Goal: Transaction & Acquisition: Book appointment/travel/reservation

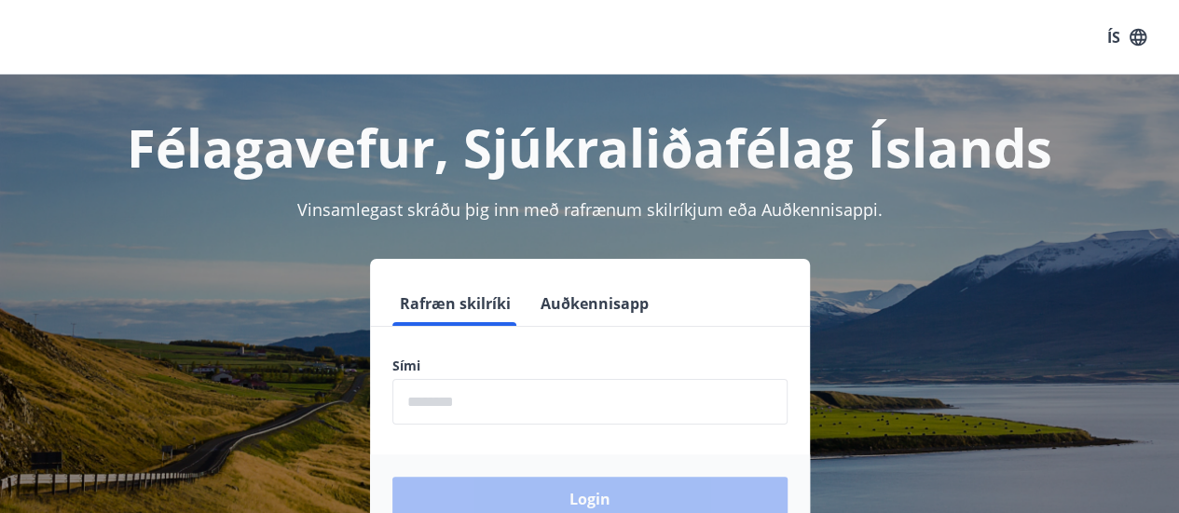
drag, startPoint x: 438, startPoint y: 398, endPoint x: 459, endPoint y: 392, distance: 21.3
click at [444, 396] on input "phone" at bounding box center [589, 402] width 395 height 46
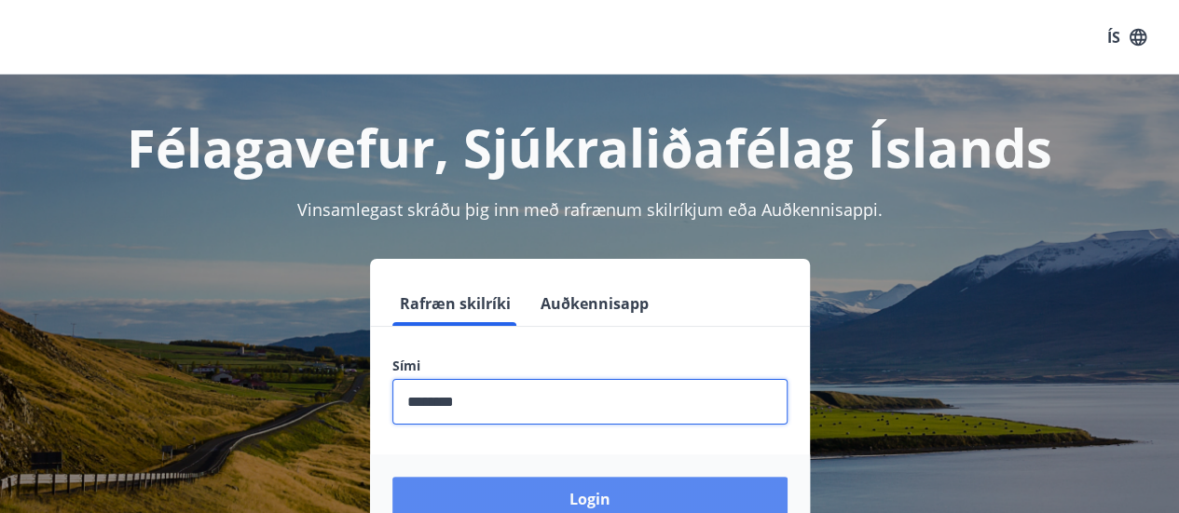
type input "********"
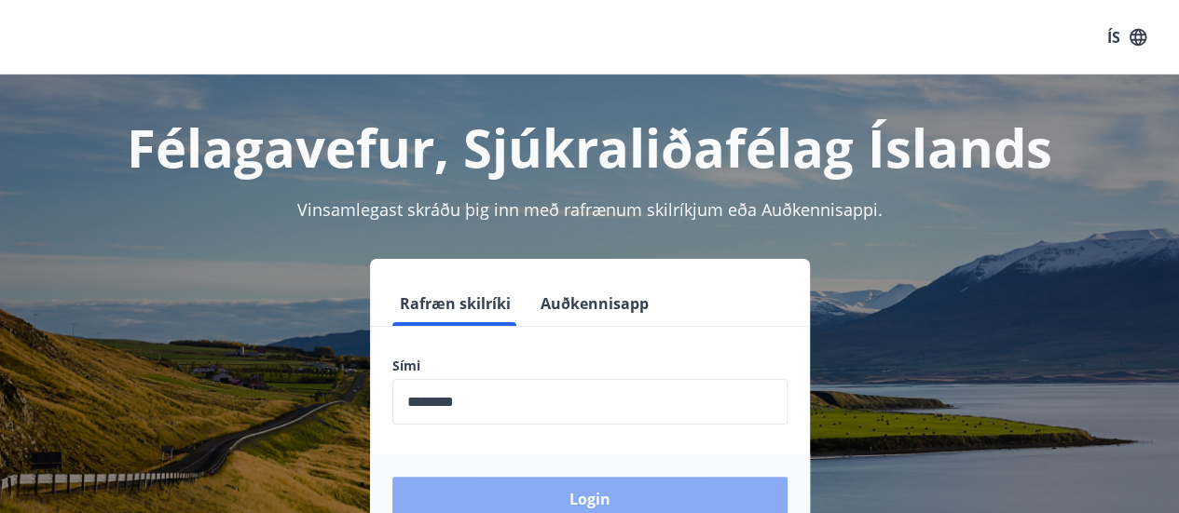
click at [660, 499] on button "Login" at bounding box center [589, 499] width 395 height 45
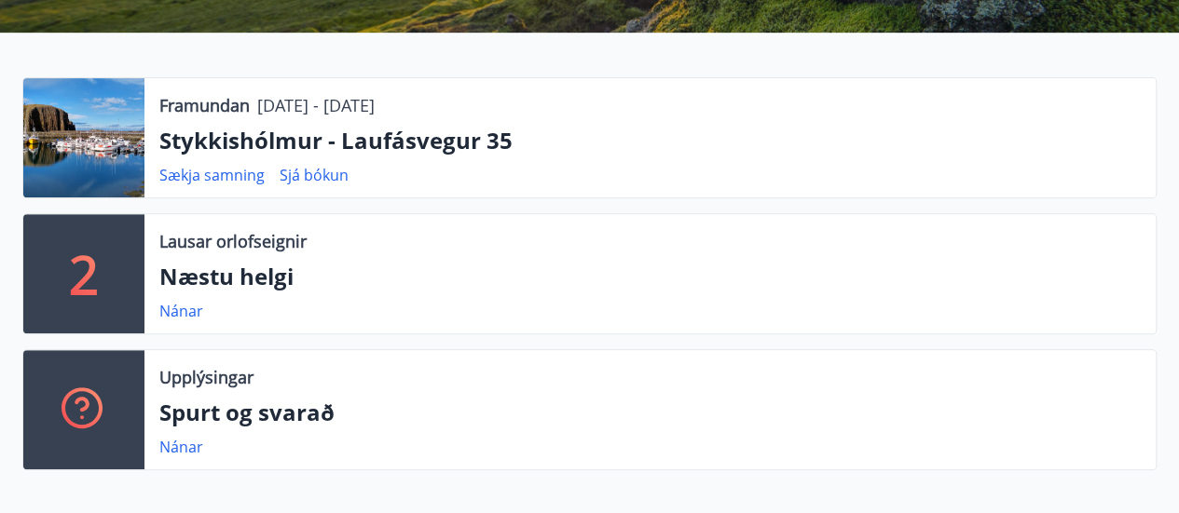
scroll to position [373, 0]
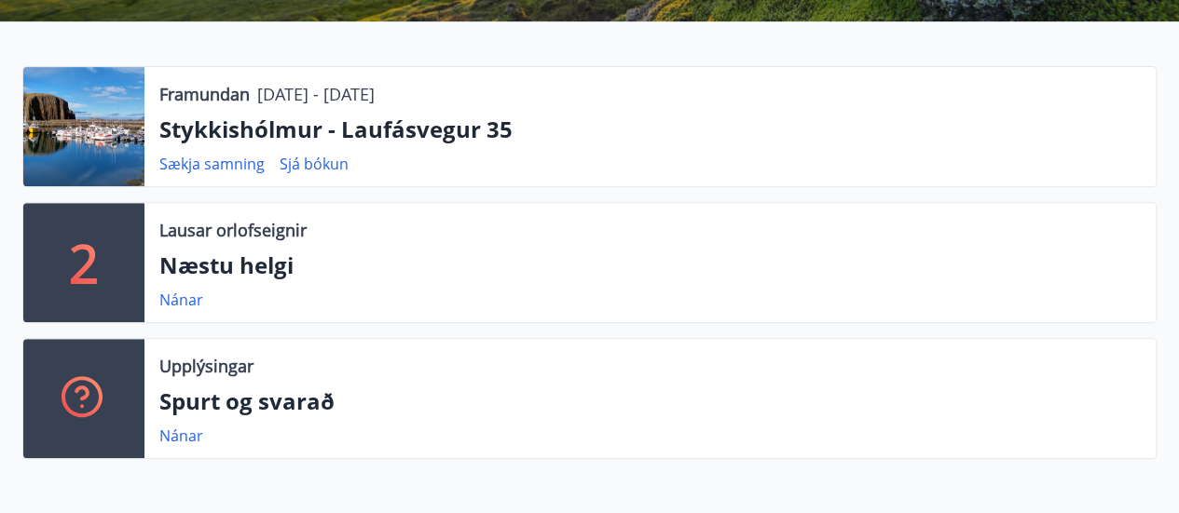
click at [253, 131] on p "Stykkishólmur - Laufásvegur 35" at bounding box center [649, 130] width 981 height 32
click at [241, 163] on link "Sækja samning" at bounding box center [211, 164] width 105 height 21
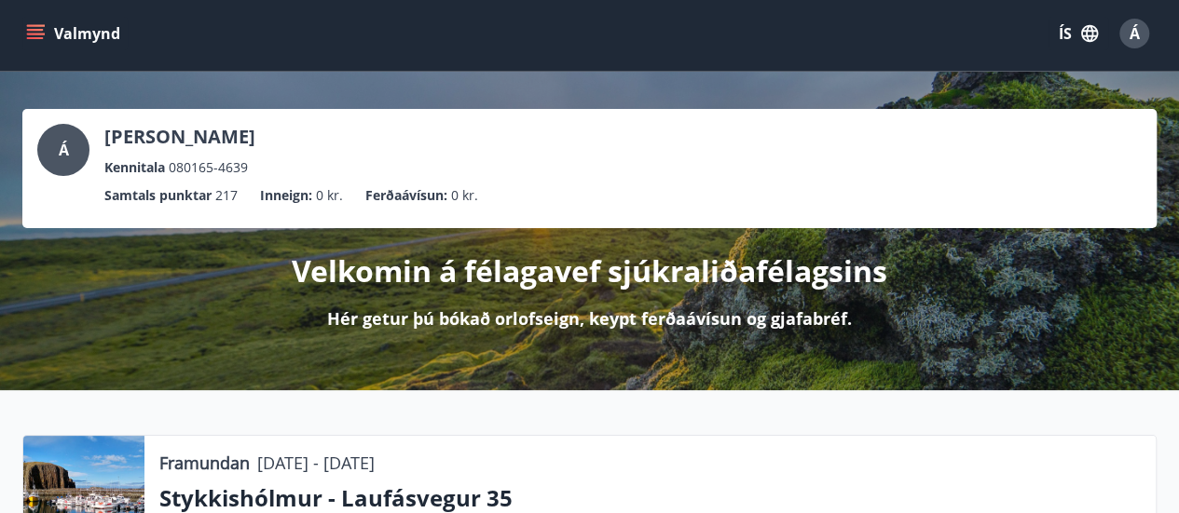
scroll to position [0, 0]
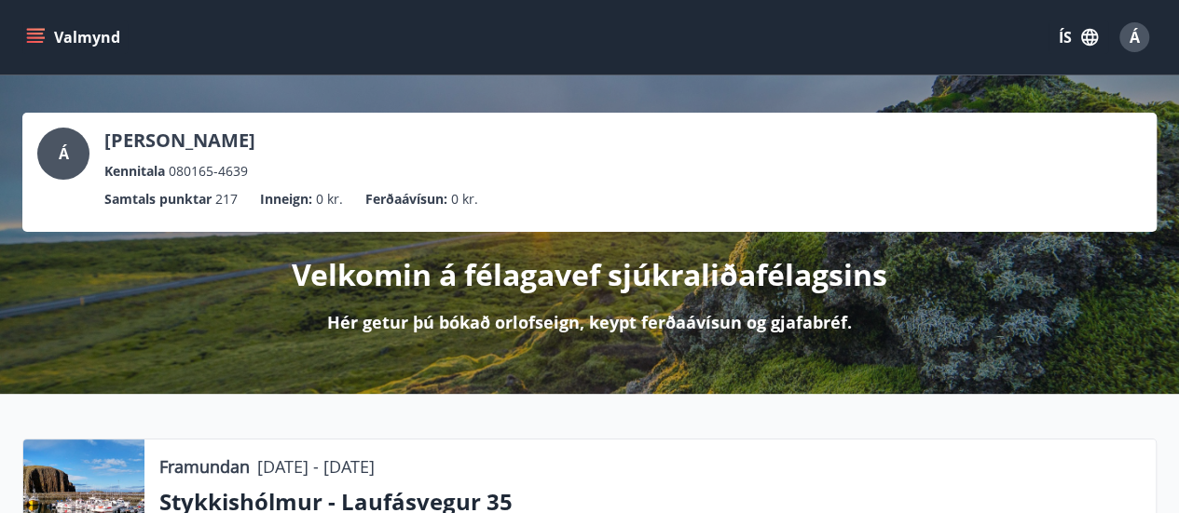
click at [30, 40] on icon "menu" at bounding box center [35, 37] width 19 height 19
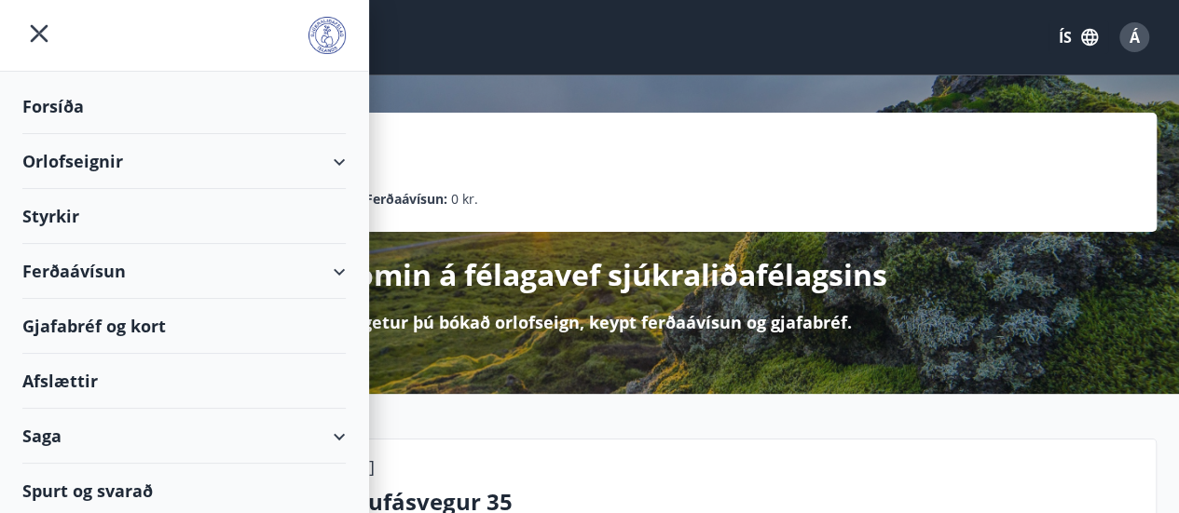
scroll to position [6, 0]
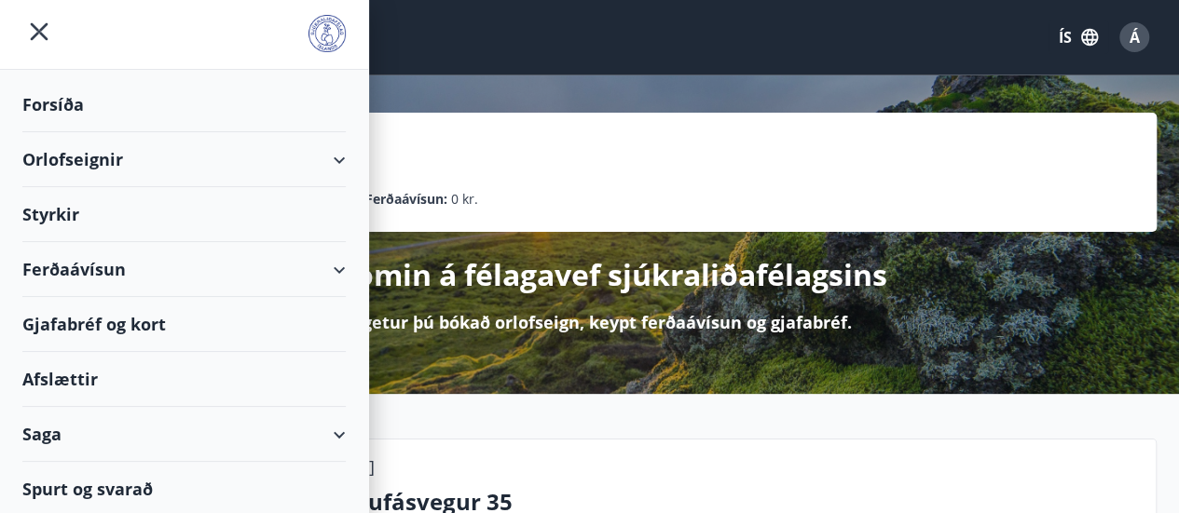
click at [322, 160] on div "Orlofseignir" at bounding box center [183, 159] width 323 height 55
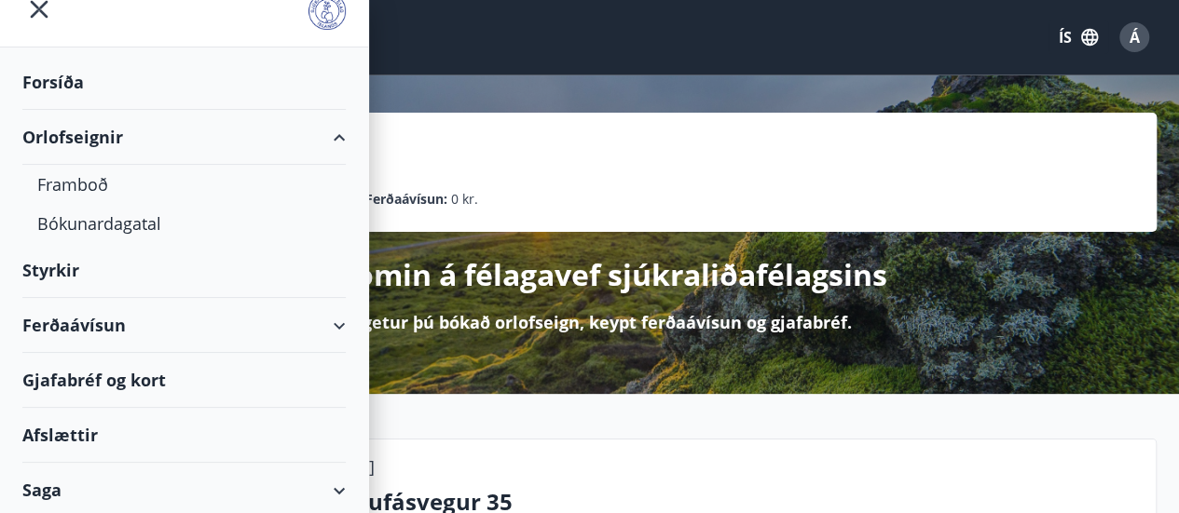
scroll to position [0, 0]
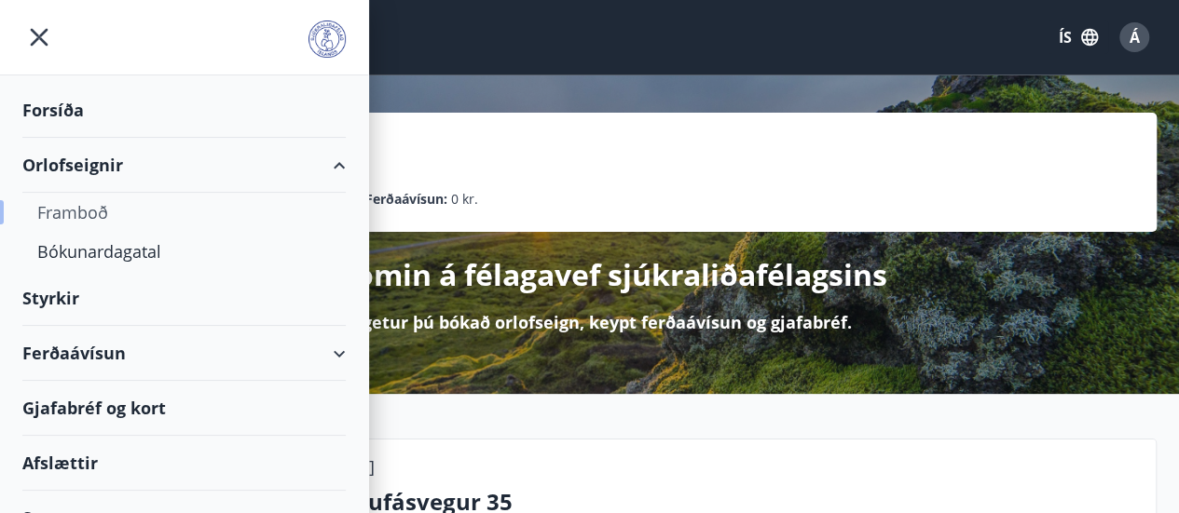
click at [86, 213] on div "Framboð" at bounding box center [184, 212] width 294 height 39
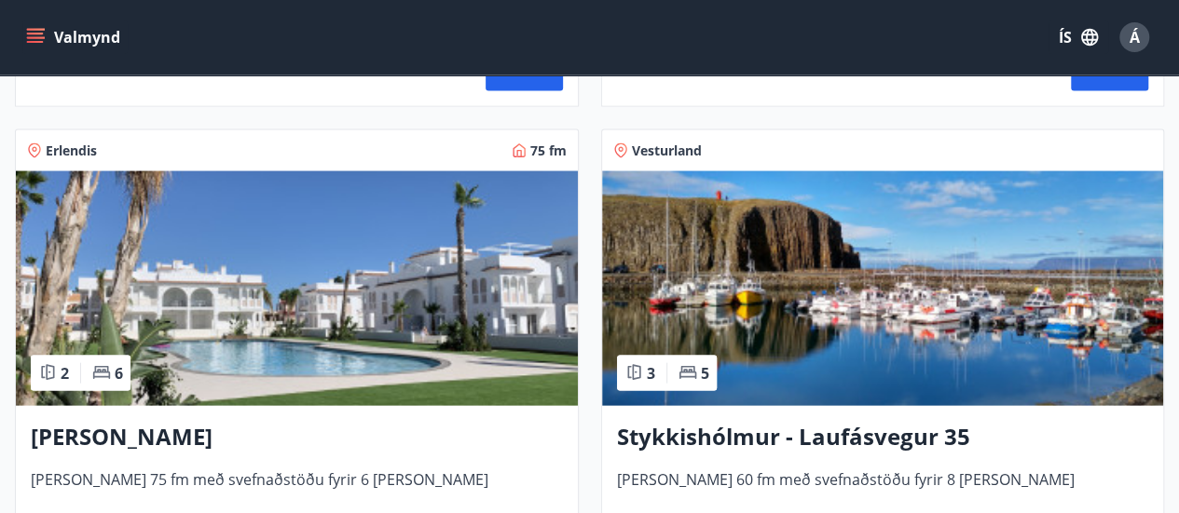
scroll to position [1864, 0]
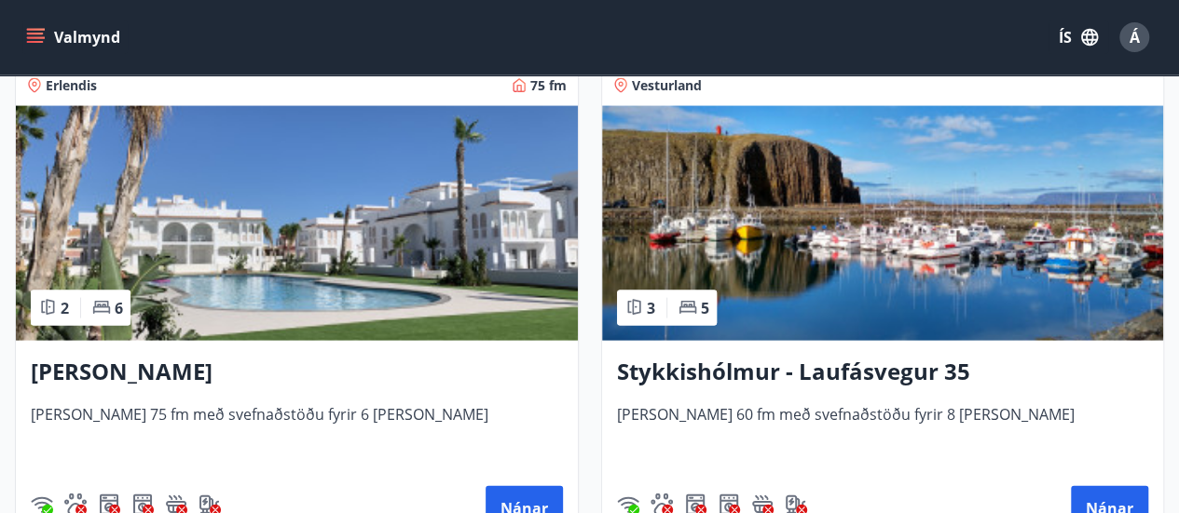
click at [844, 255] on img at bounding box center [883, 223] width 562 height 235
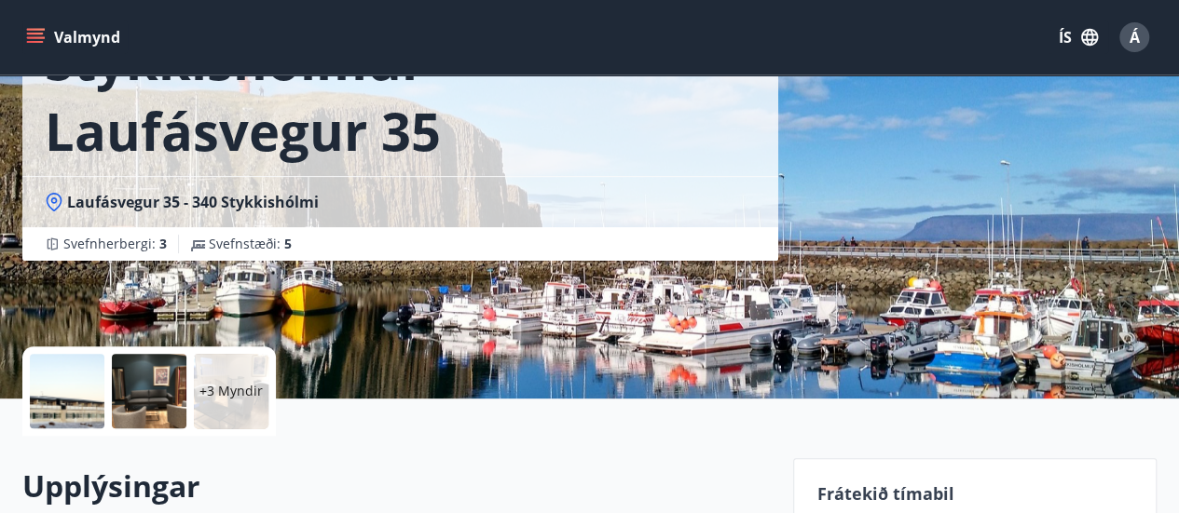
scroll to position [311, 0]
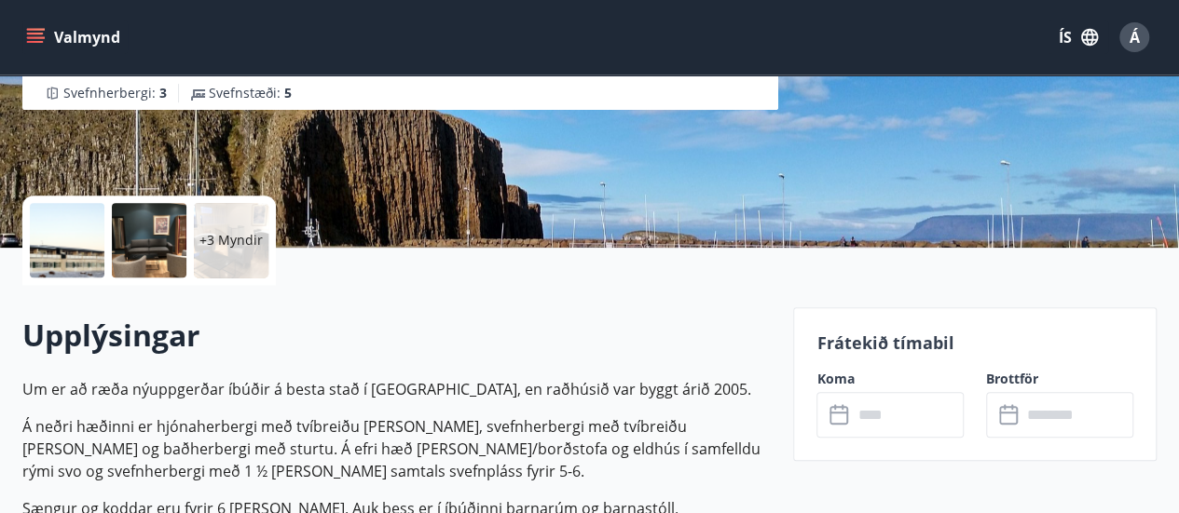
click at [62, 249] on div at bounding box center [67, 240] width 75 height 75
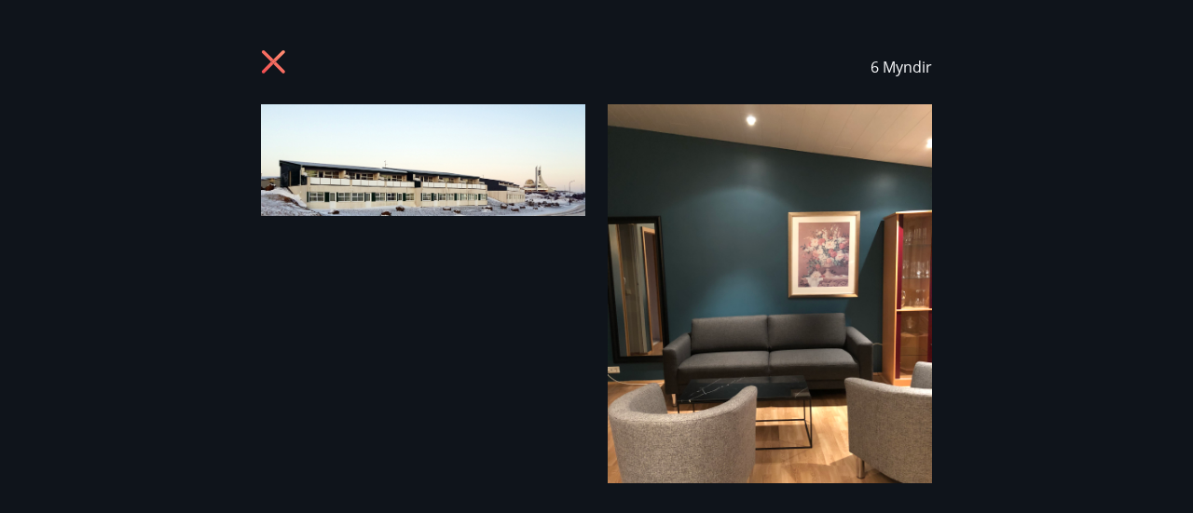
click at [398, 114] on div at bounding box center [423, 162] width 324 height 117
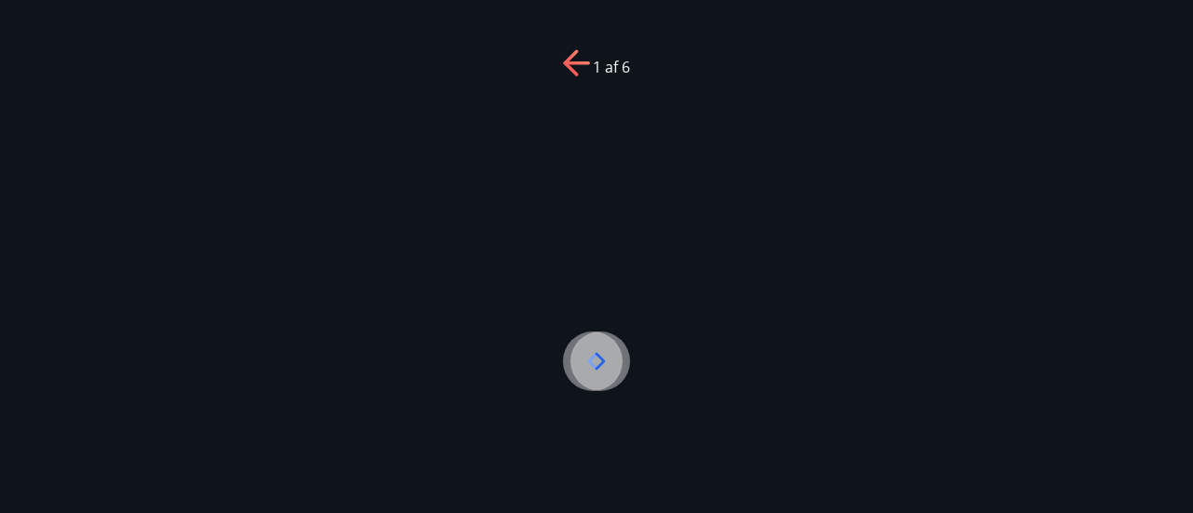
click at [599, 363] on icon at bounding box center [600, 362] width 30 height 30
click at [574, 65] on icon at bounding box center [578, 64] width 30 height 30
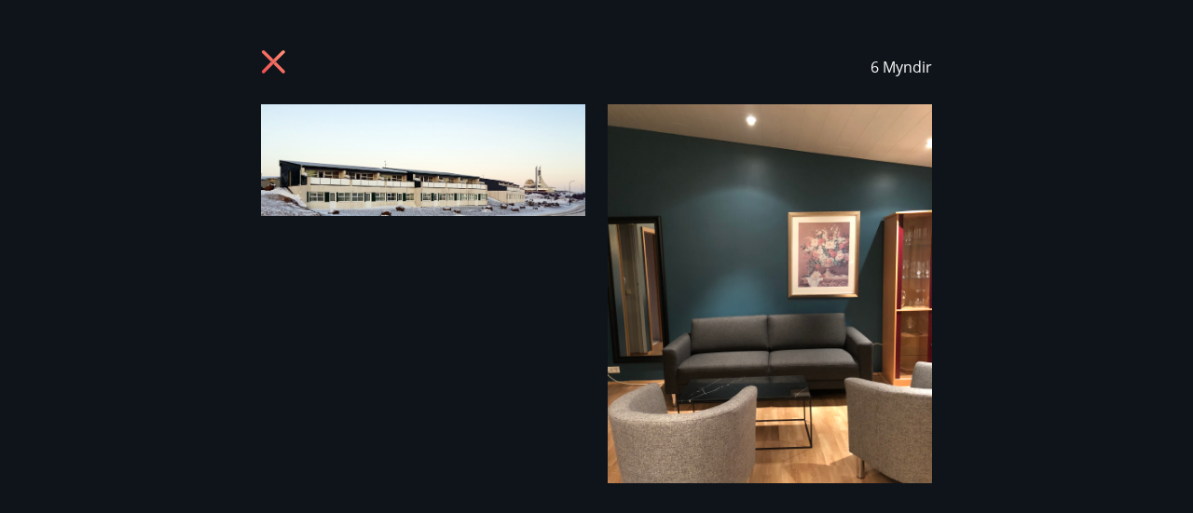
click at [268, 62] on icon at bounding box center [276, 64] width 30 height 30
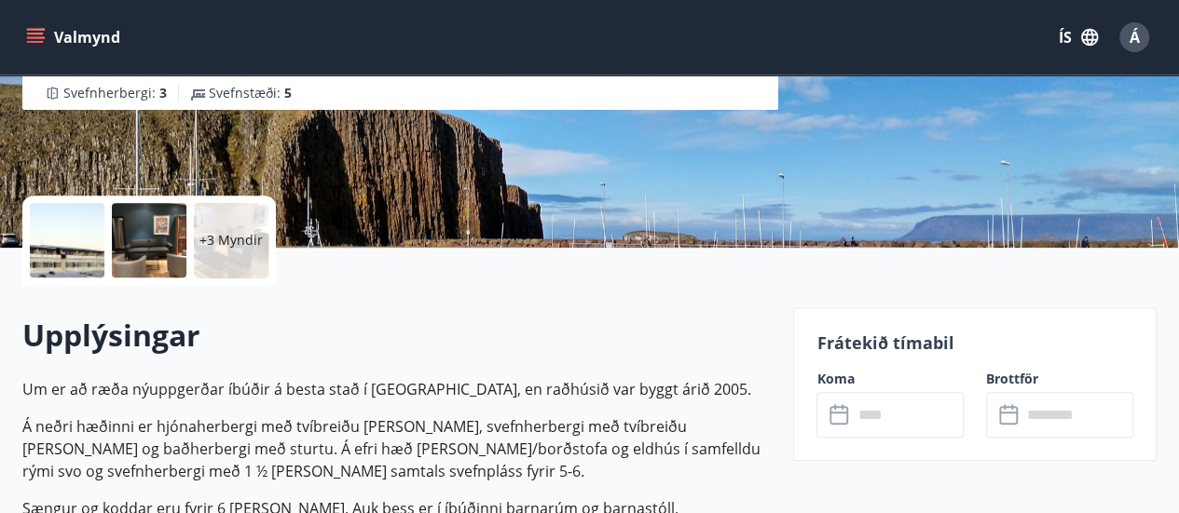
click at [74, 248] on div at bounding box center [67, 240] width 75 height 75
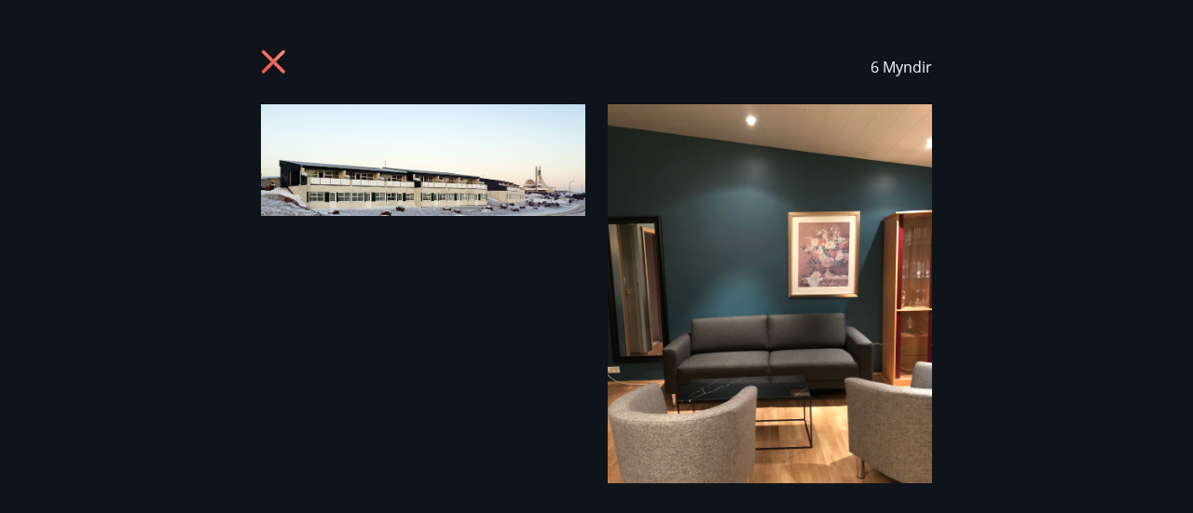
click at [273, 64] on icon at bounding box center [276, 64] width 30 height 30
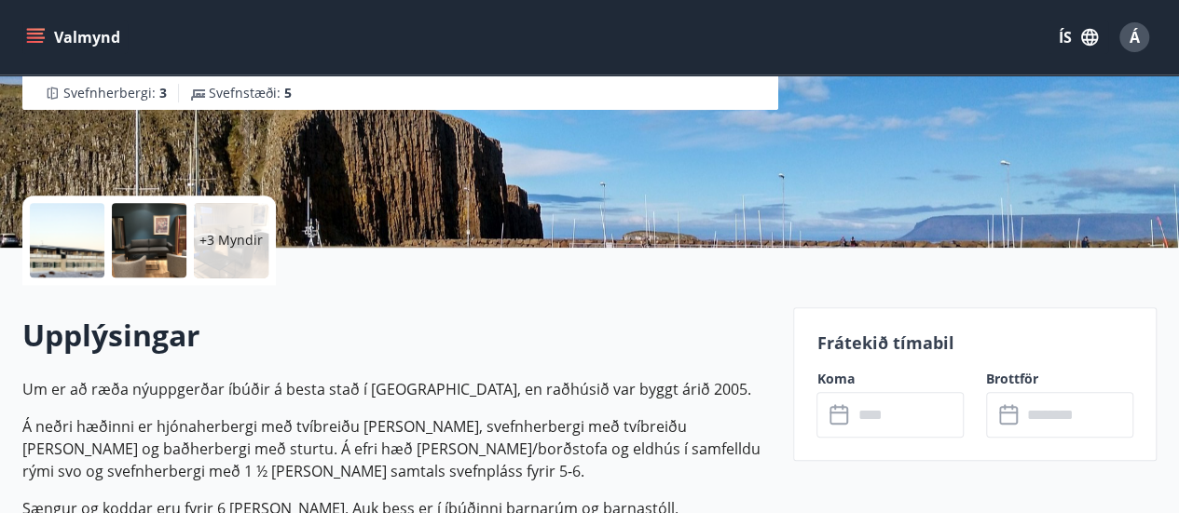
click at [73, 249] on div at bounding box center [67, 240] width 75 height 75
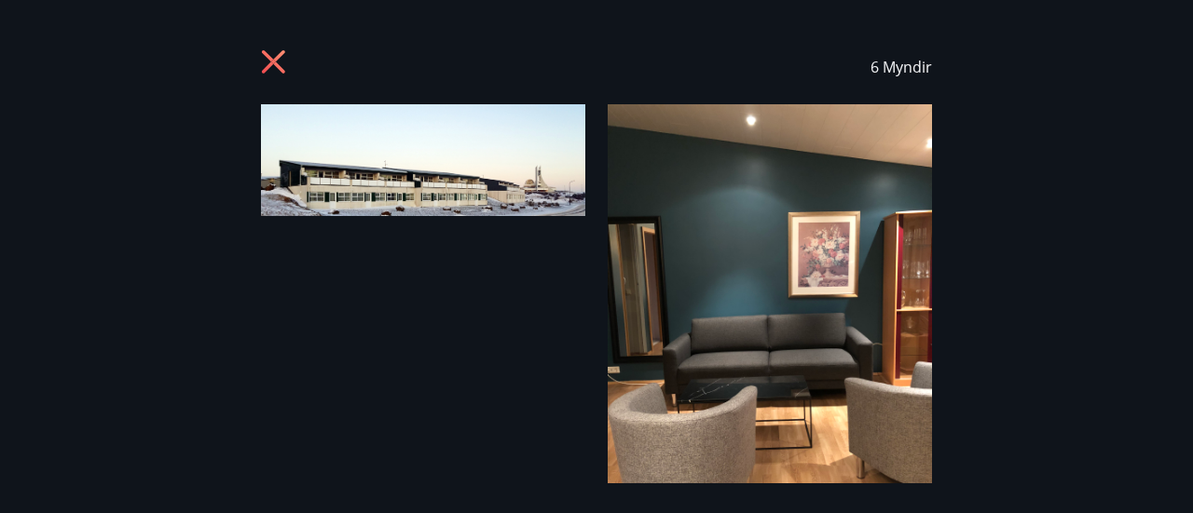
click at [1155, 48] on div "6 Myndir" at bounding box center [596, 67] width 1148 height 75
click at [279, 62] on icon at bounding box center [276, 64] width 30 height 30
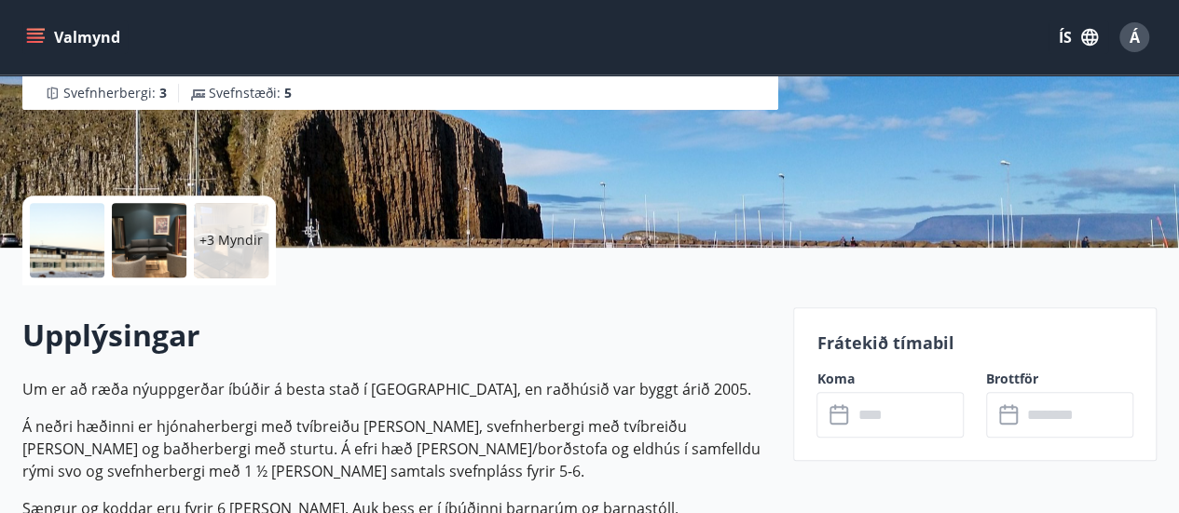
click at [157, 238] on div at bounding box center [149, 240] width 75 height 75
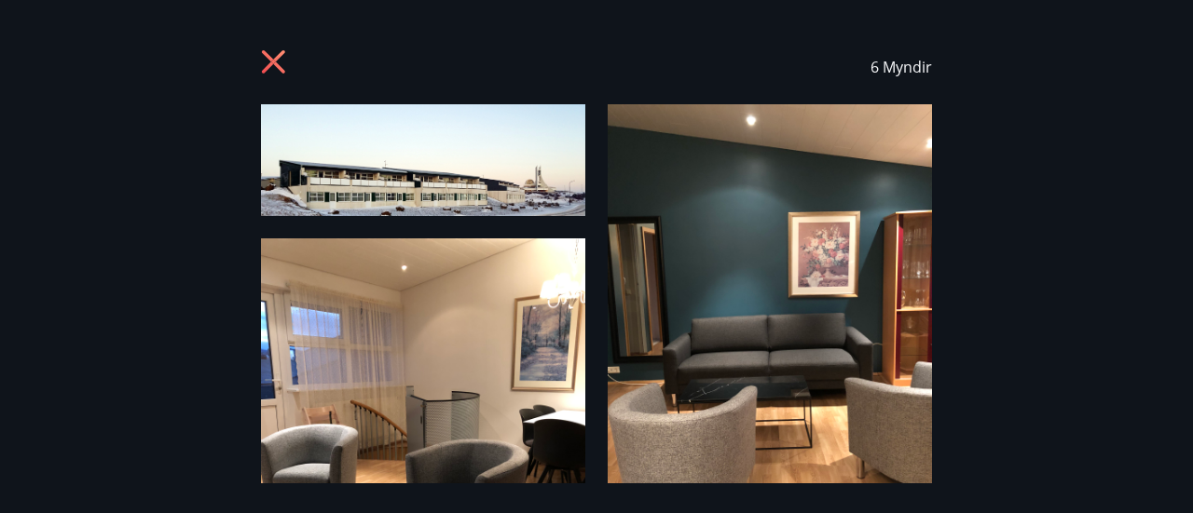
click at [431, 178] on img at bounding box center [423, 160] width 324 height 112
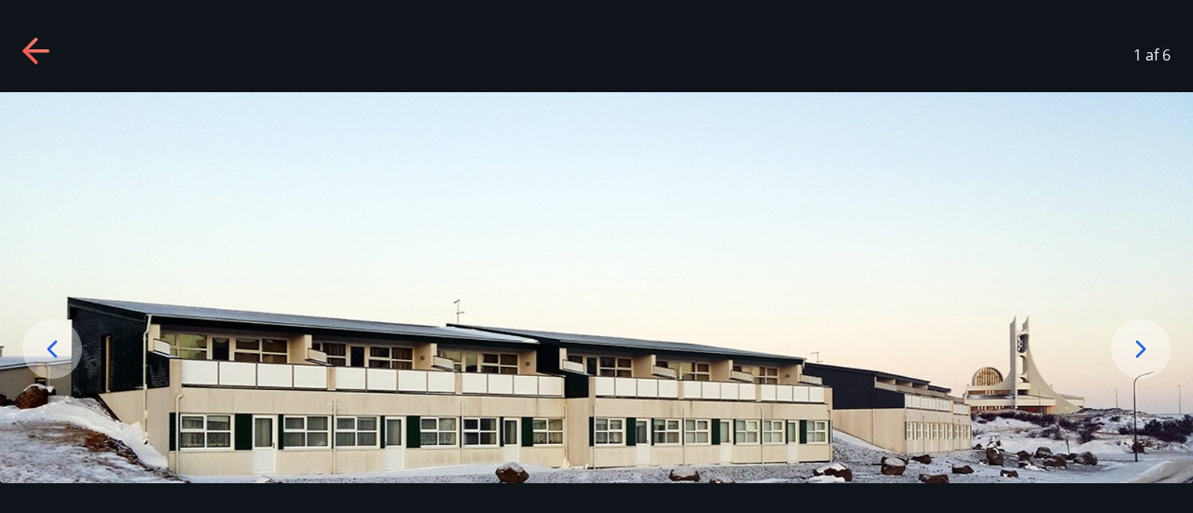
scroll to position [30, 0]
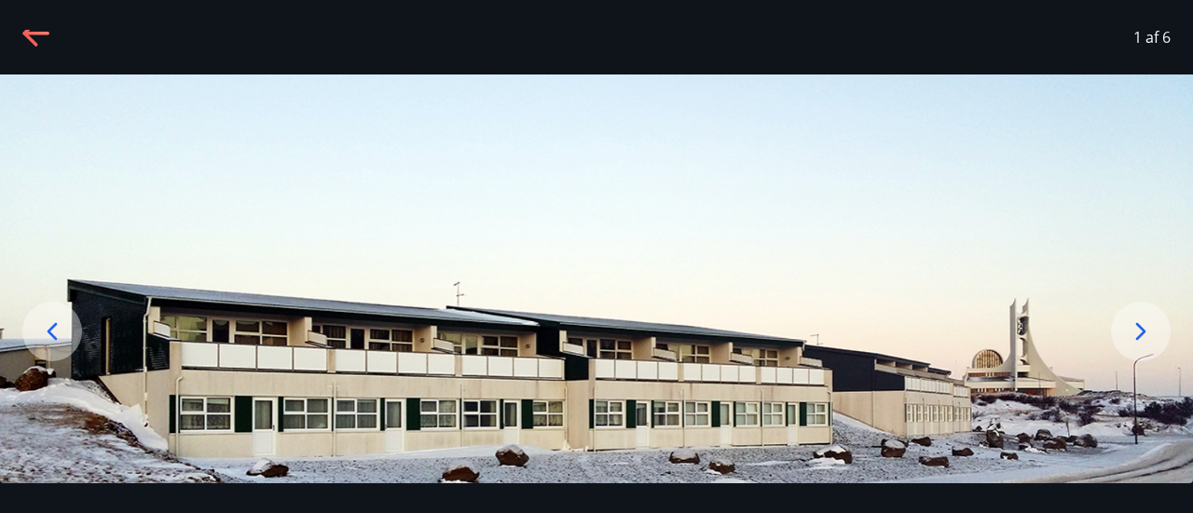
click at [1141, 332] on icon at bounding box center [1141, 332] width 30 height 30
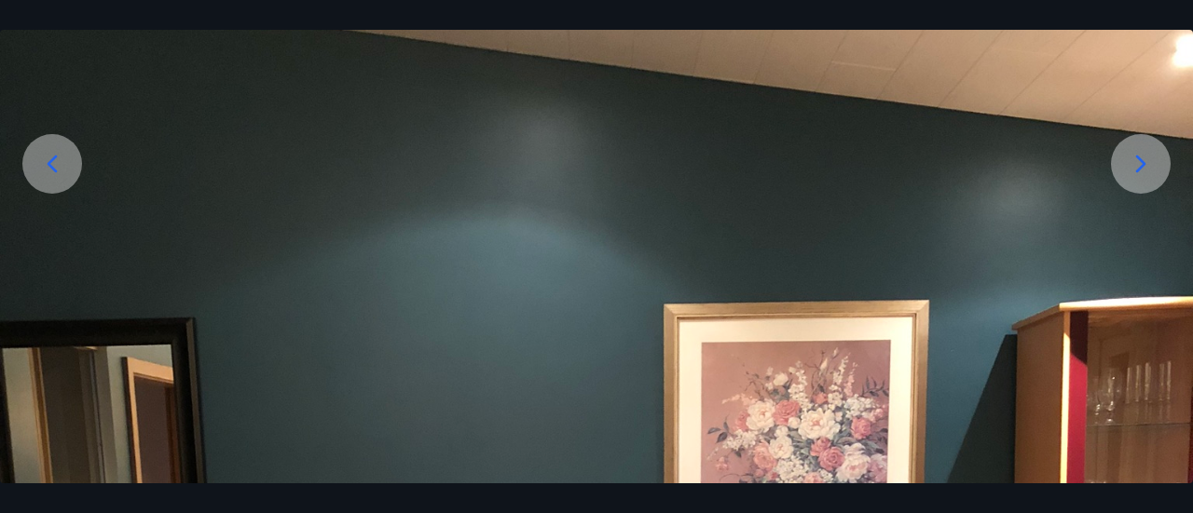
scroll to position [186, 0]
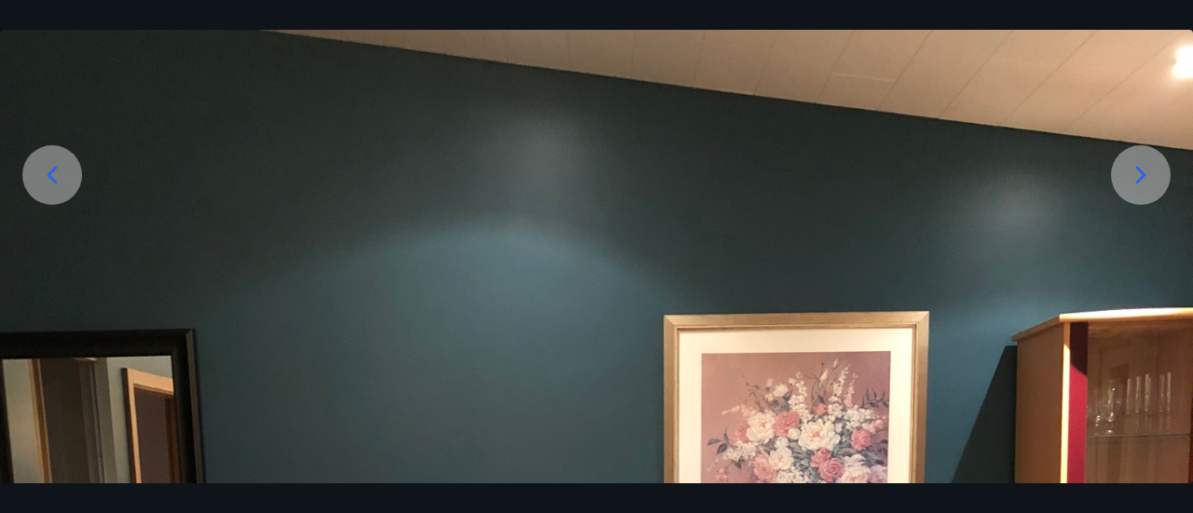
click at [1143, 179] on icon at bounding box center [1141, 175] width 30 height 30
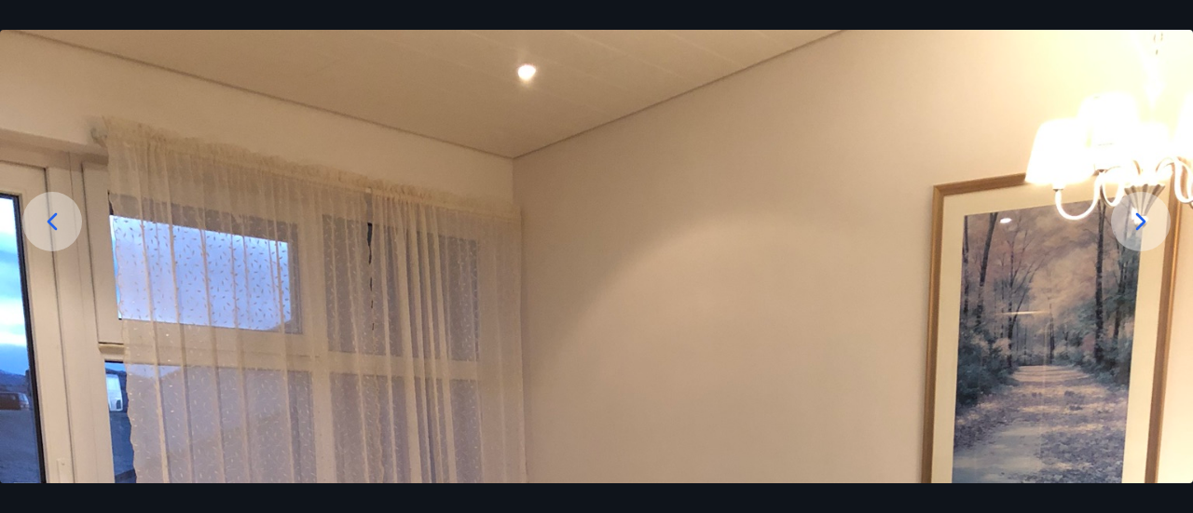
scroll to position [93, 0]
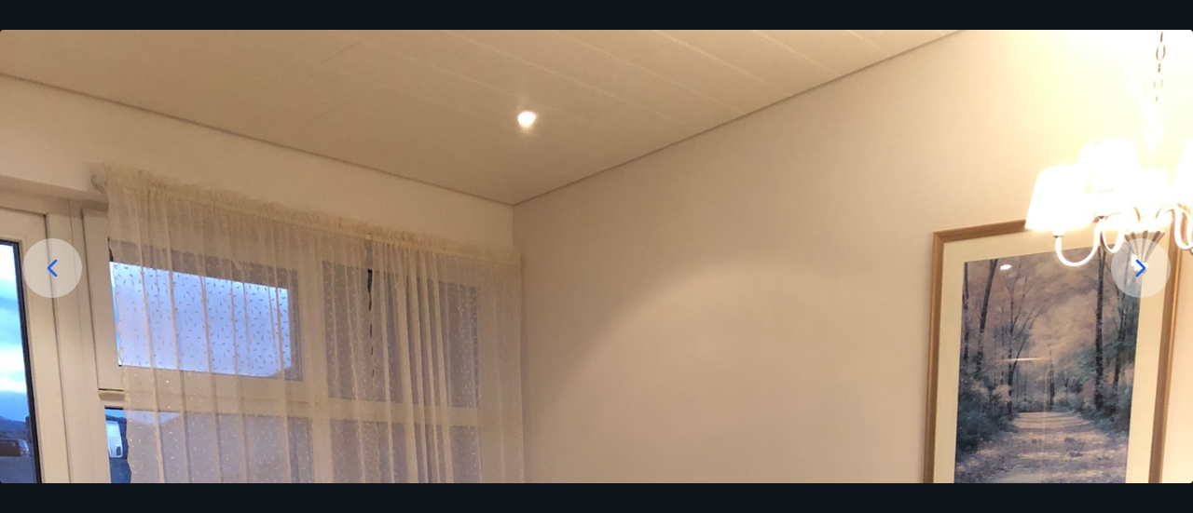
click at [1137, 267] on icon at bounding box center [1141, 268] width 30 height 30
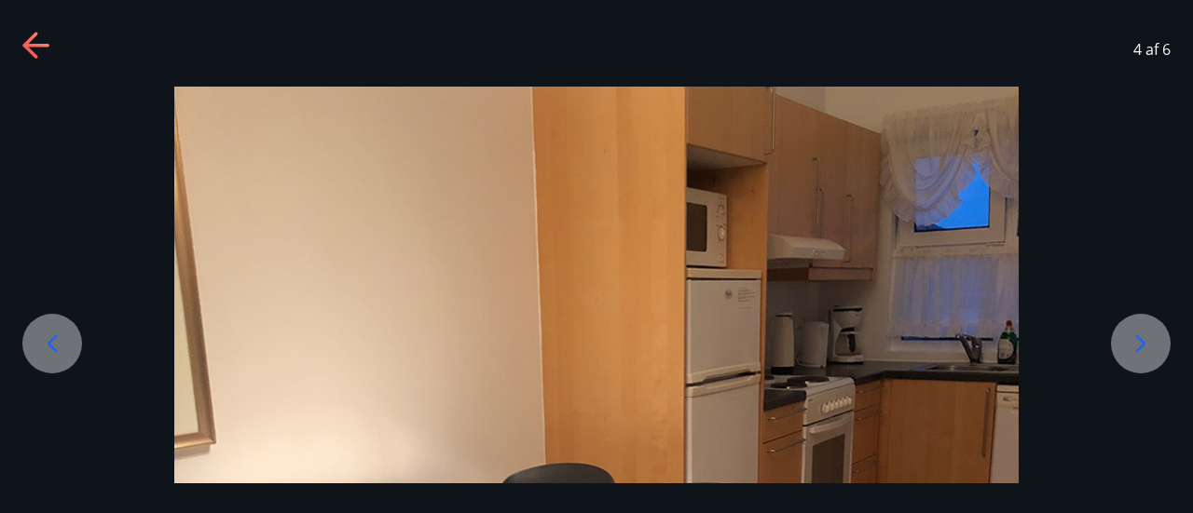
scroll to position [0, 0]
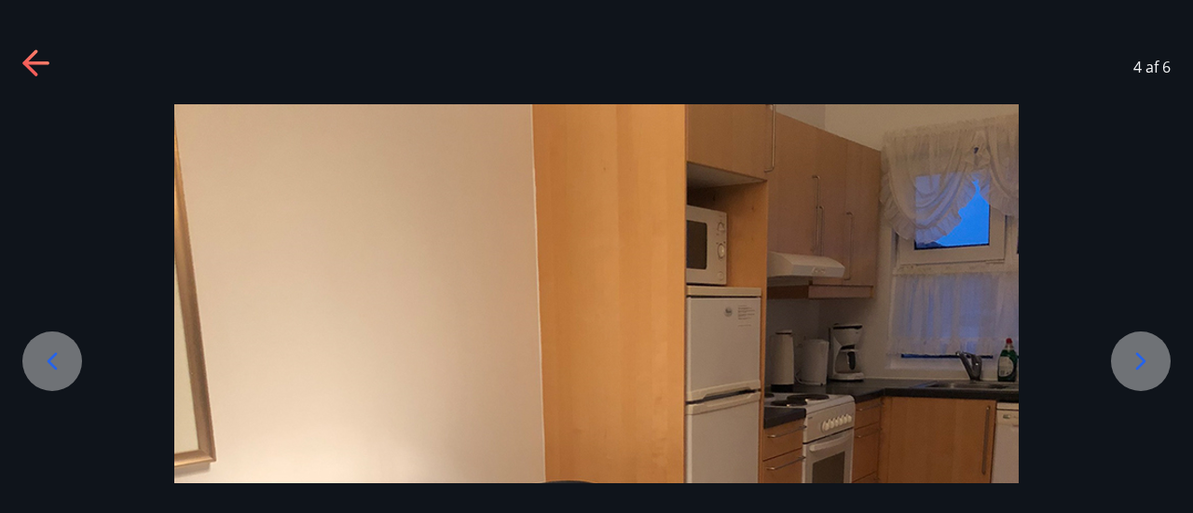
click at [1138, 357] on icon at bounding box center [1141, 361] width 10 height 18
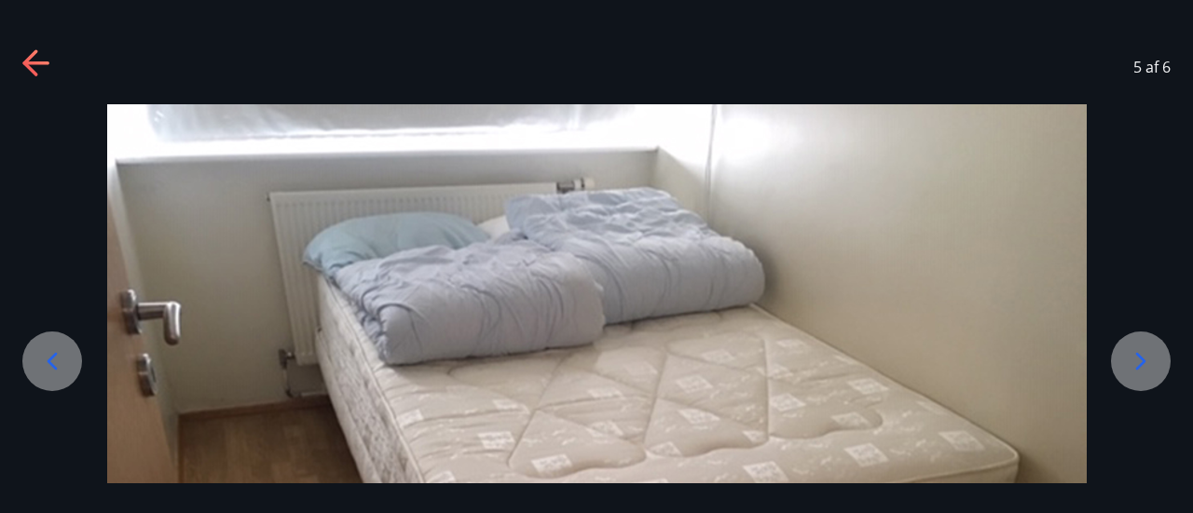
click at [1141, 365] on icon at bounding box center [1141, 361] width 10 height 18
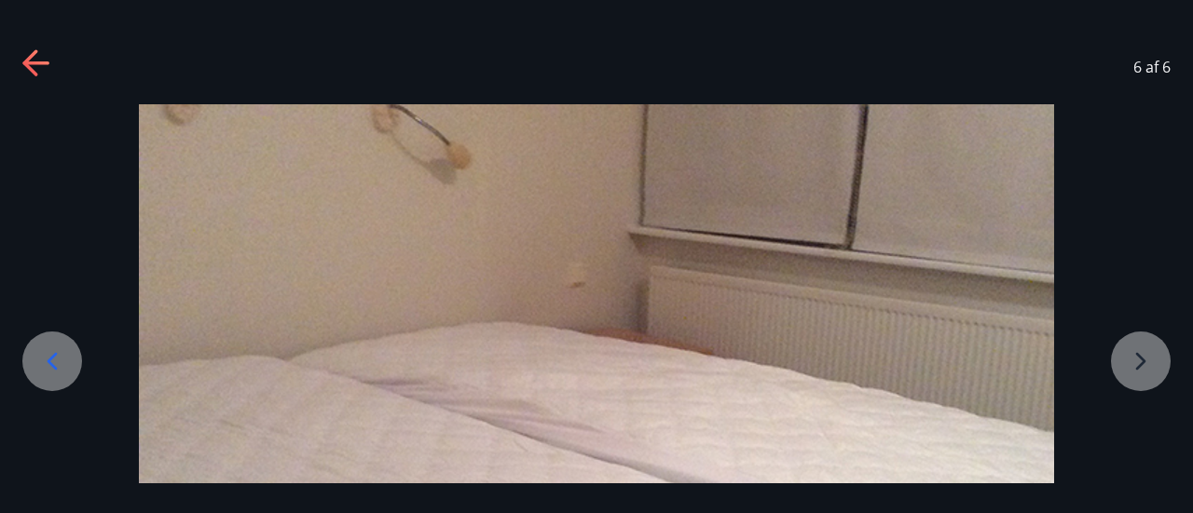
click at [54, 358] on icon at bounding box center [52, 362] width 30 height 30
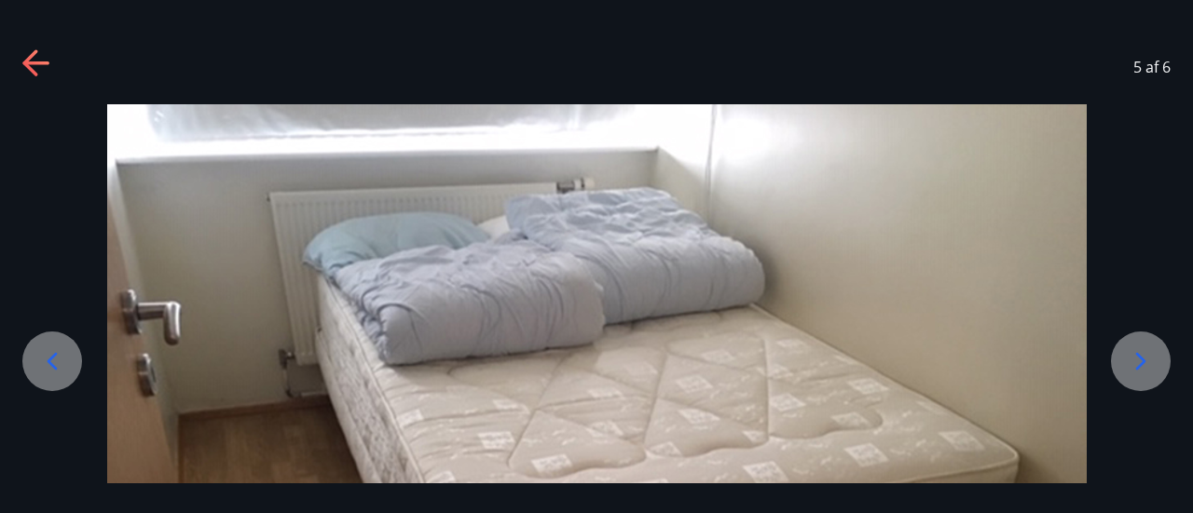
click at [1141, 358] on icon at bounding box center [1141, 362] width 30 height 30
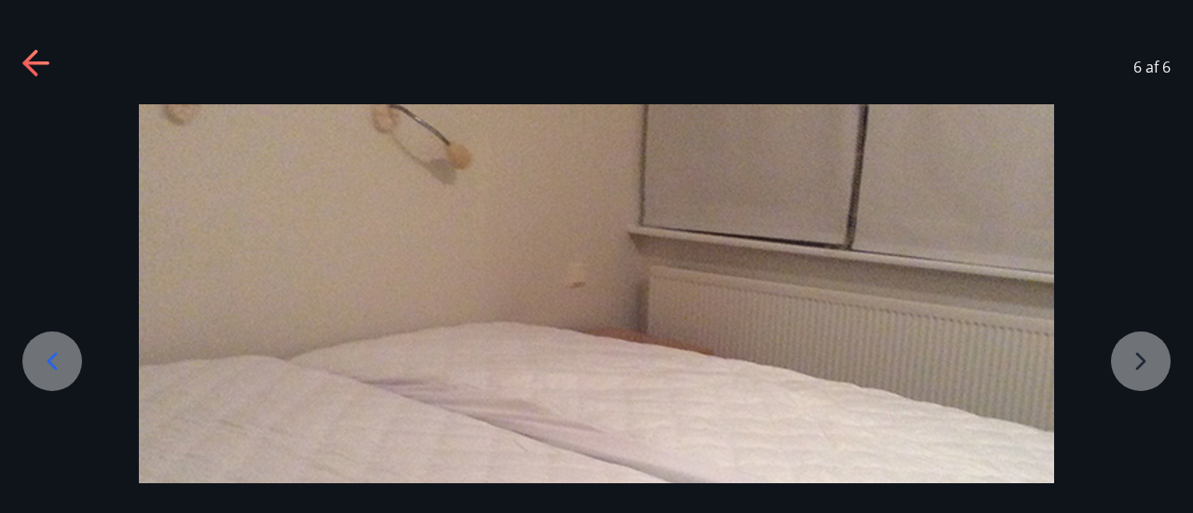
click at [58, 359] on icon at bounding box center [52, 362] width 30 height 30
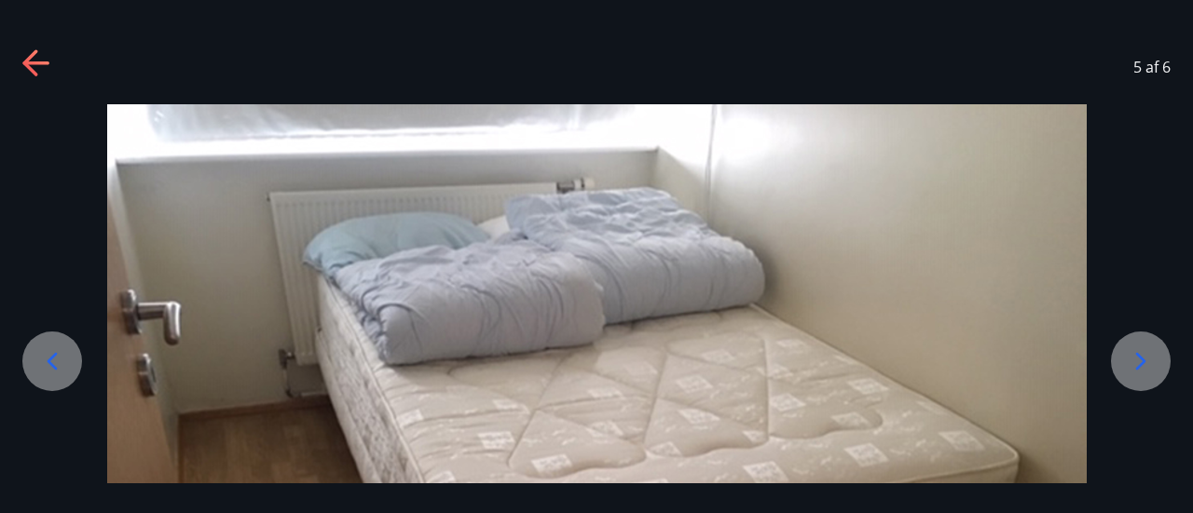
click at [56, 363] on icon at bounding box center [52, 362] width 30 height 30
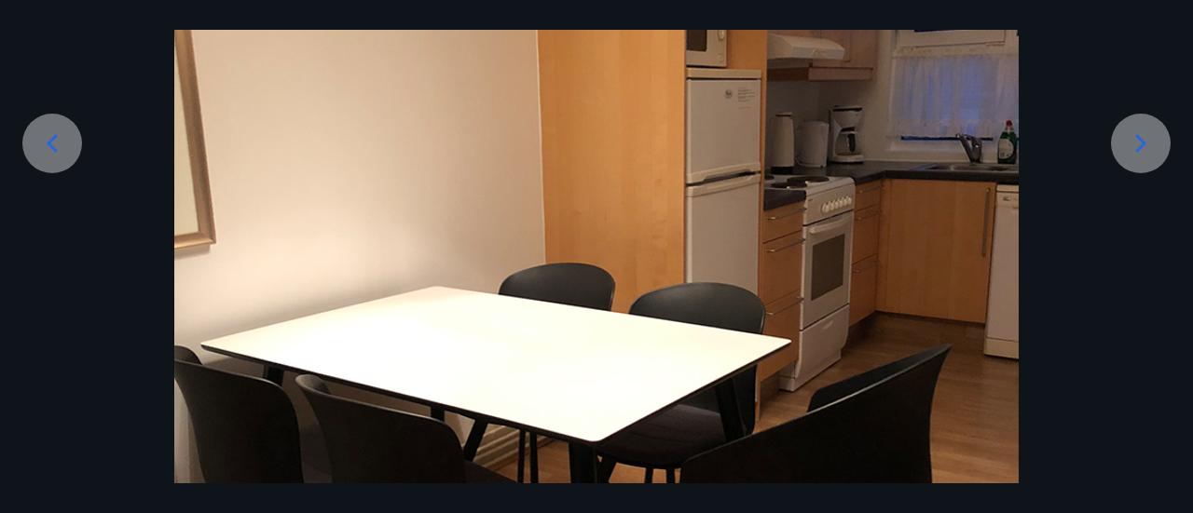
scroll to position [125, 0]
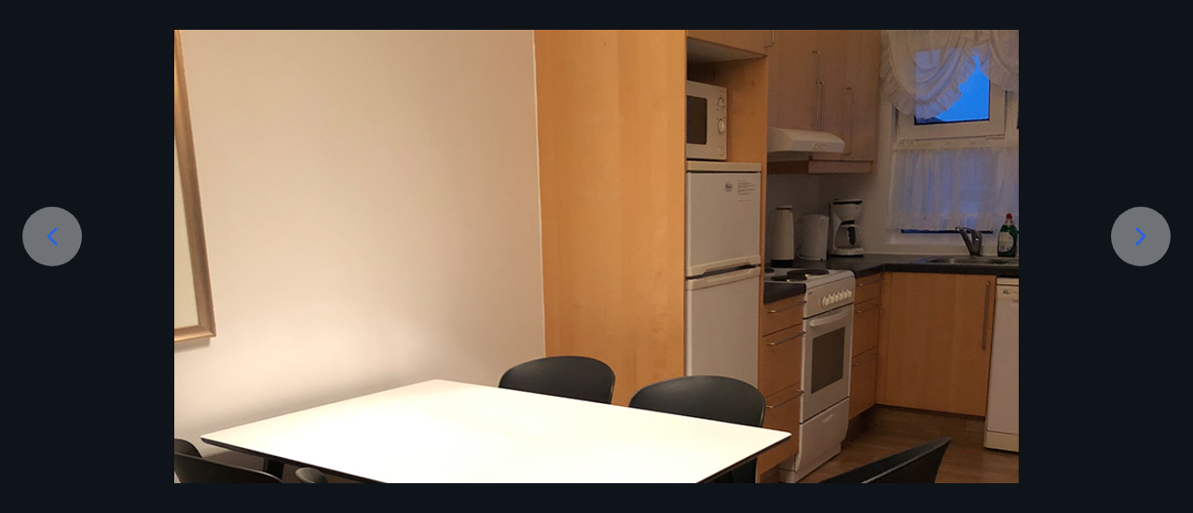
click at [58, 234] on icon at bounding box center [52, 237] width 30 height 30
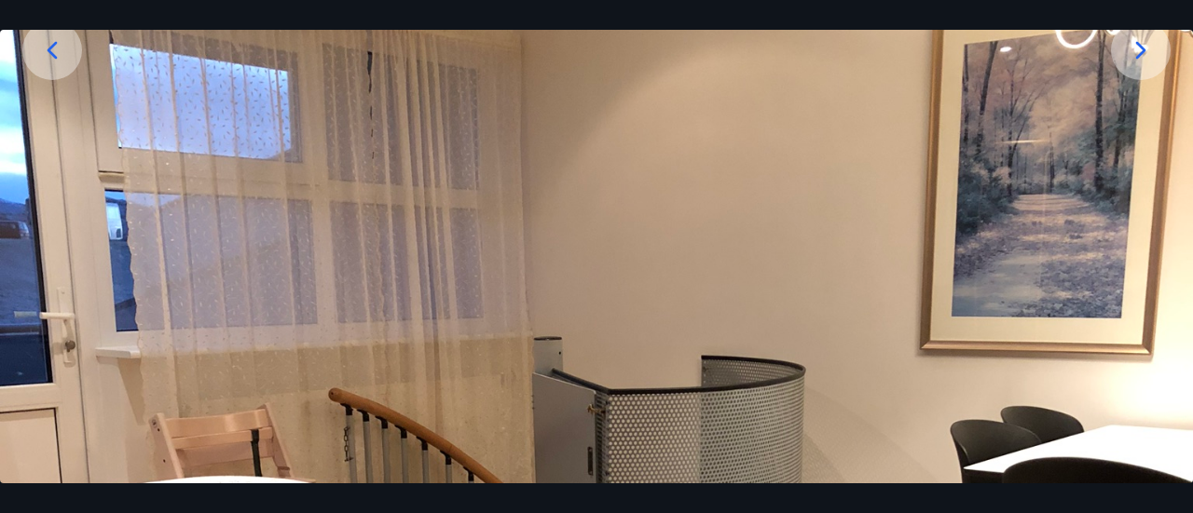
scroll to position [218, 0]
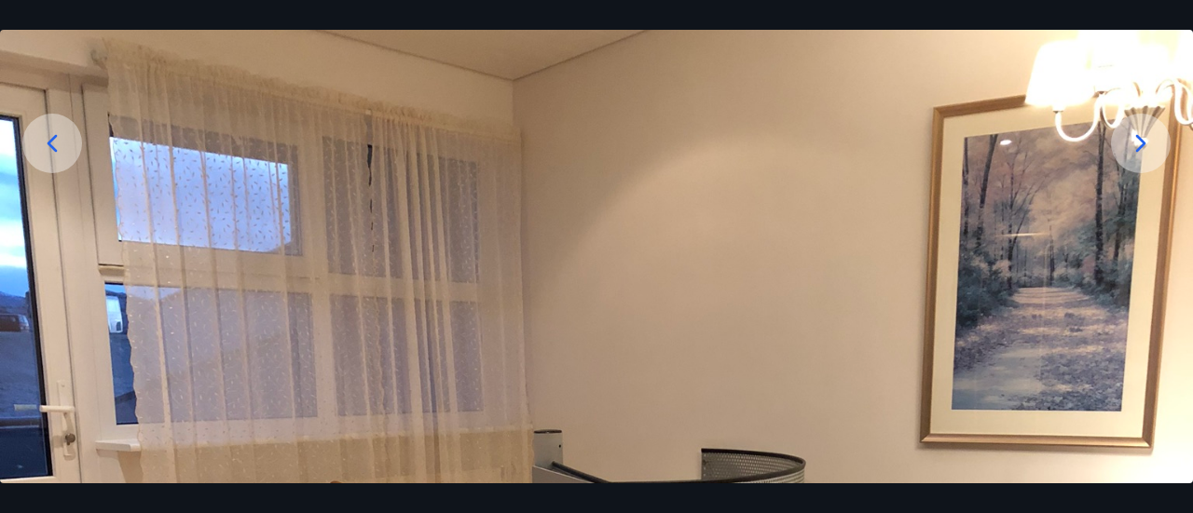
click at [53, 141] on icon at bounding box center [52, 144] width 30 height 30
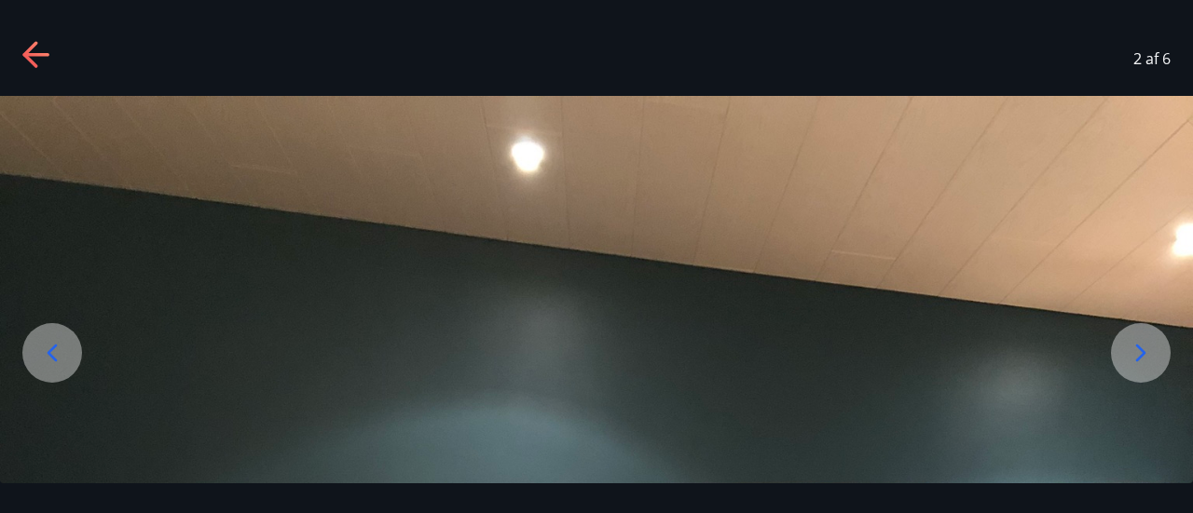
scroll to position [0, 0]
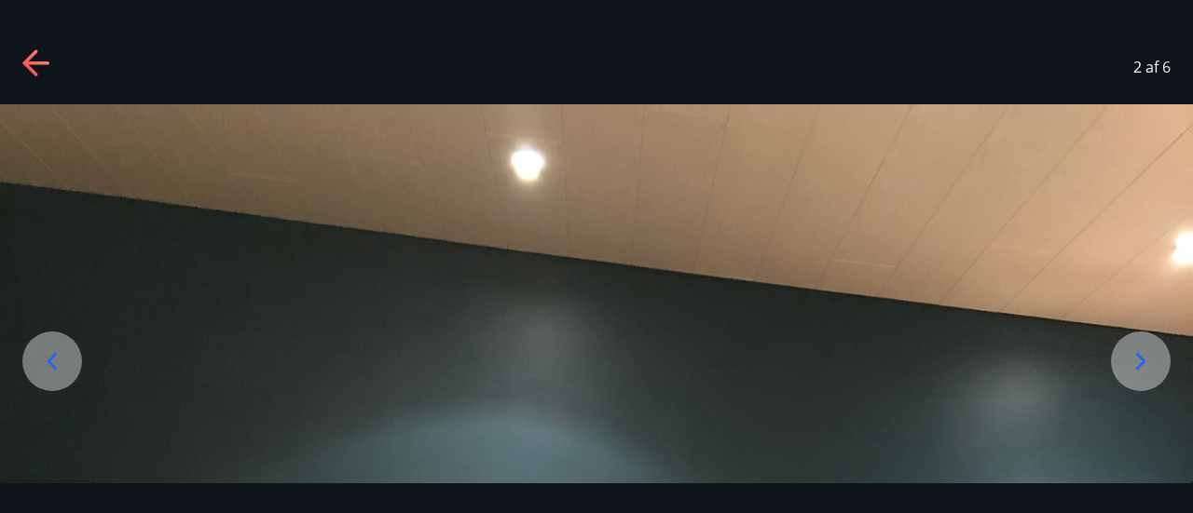
click at [49, 363] on icon at bounding box center [53, 361] width 10 height 18
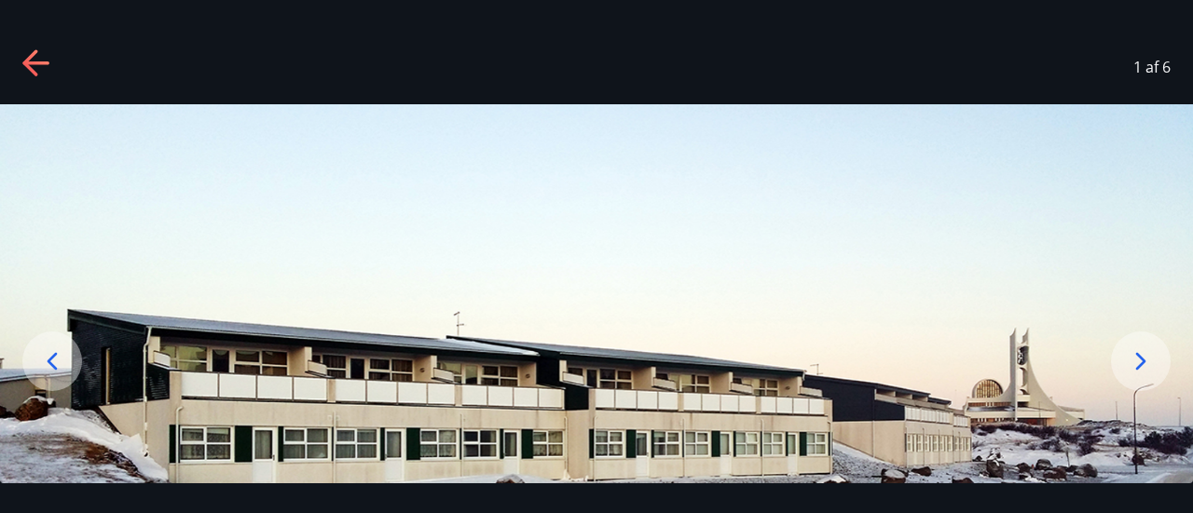
scroll to position [30, 0]
